Goal: Task Accomplishment & Management: Use online tool/utility

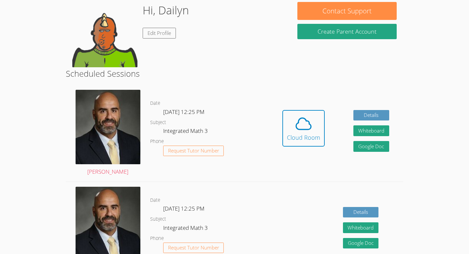
scroll to position [59, 0]
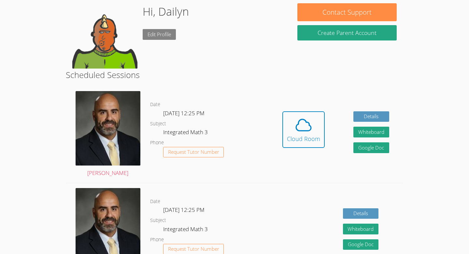
click at [170, 33] on link "Edit Profile" at bounding box center [159, 34] width 33 height 11
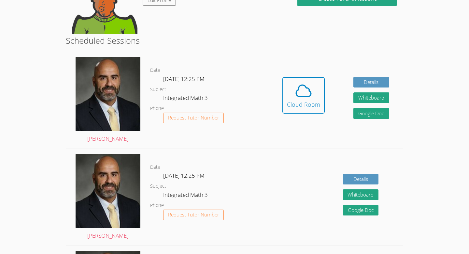
scroll to position [114, 0]
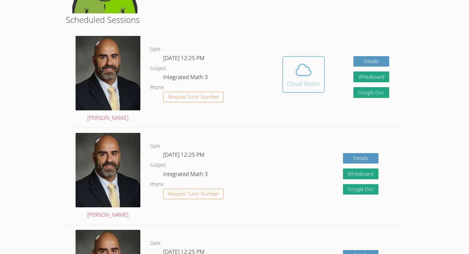
click at [315, 74] on span at bounding box center [303, 70] width 33 height 18
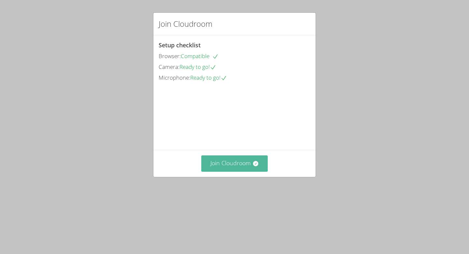
click at [226, 171] on button "Join Cloudroom" at bounding box center [234, 163] width 67 height 16
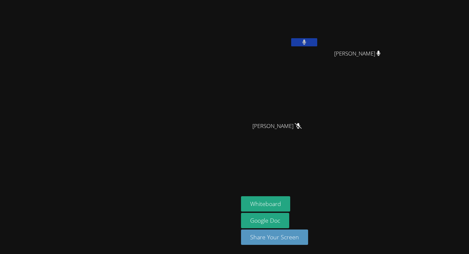
click at [318, 41] on button at bounding box center [304, 42] width 26 height 8
